Goal: Task Accomplishment & Management: Manage account settings

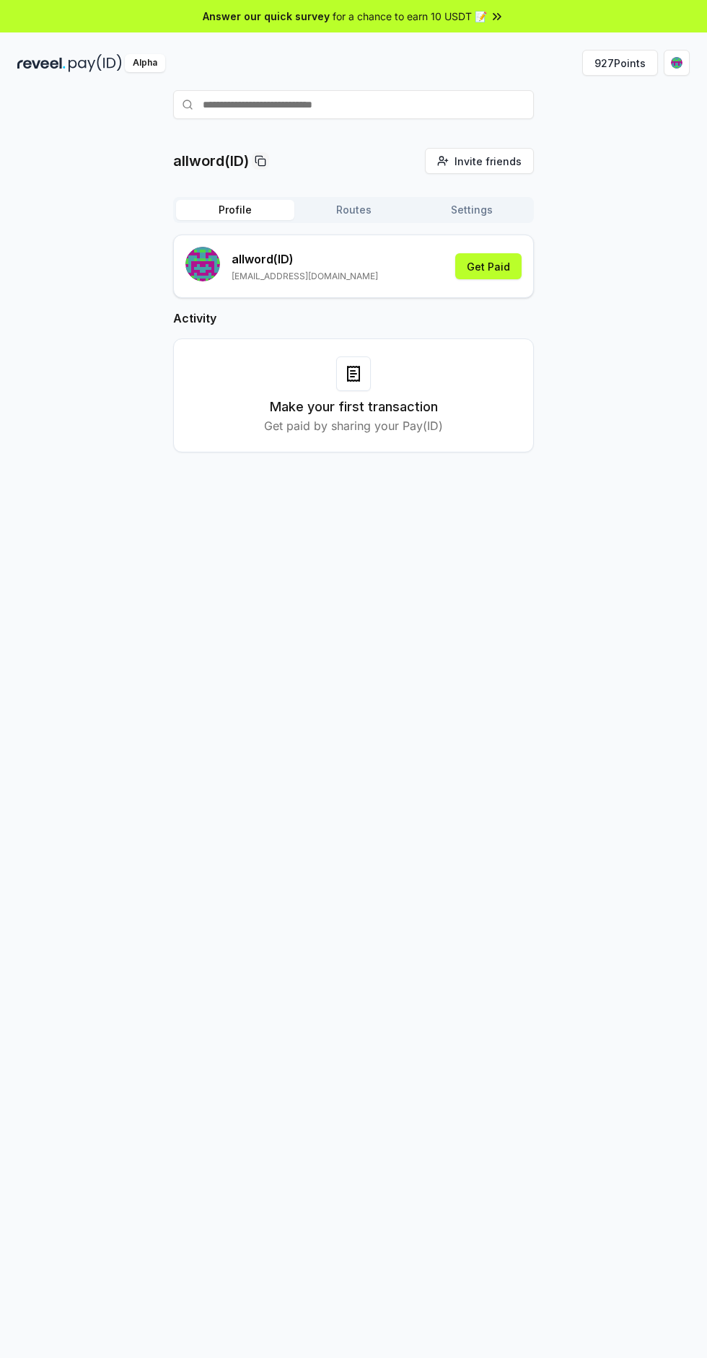
click at [642, 74] on button "927 Points" at bounding box center [620, 63] width 76 height 26
